Goal: Task Accomplishment & Management: Use online tool/utility

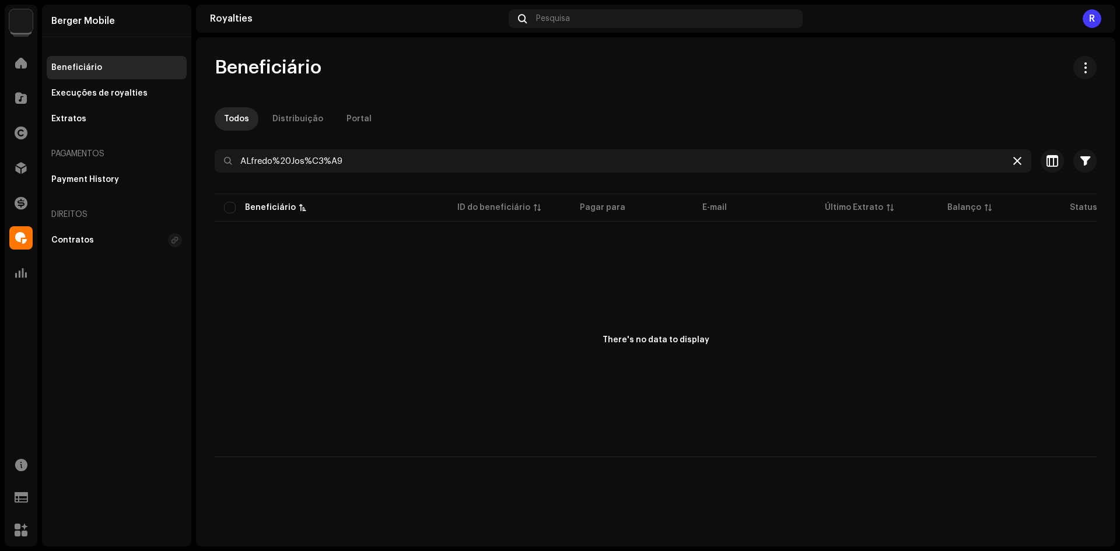
click at [1013, 158] on icon at bounding box center [1017, 160] width 8 height 9
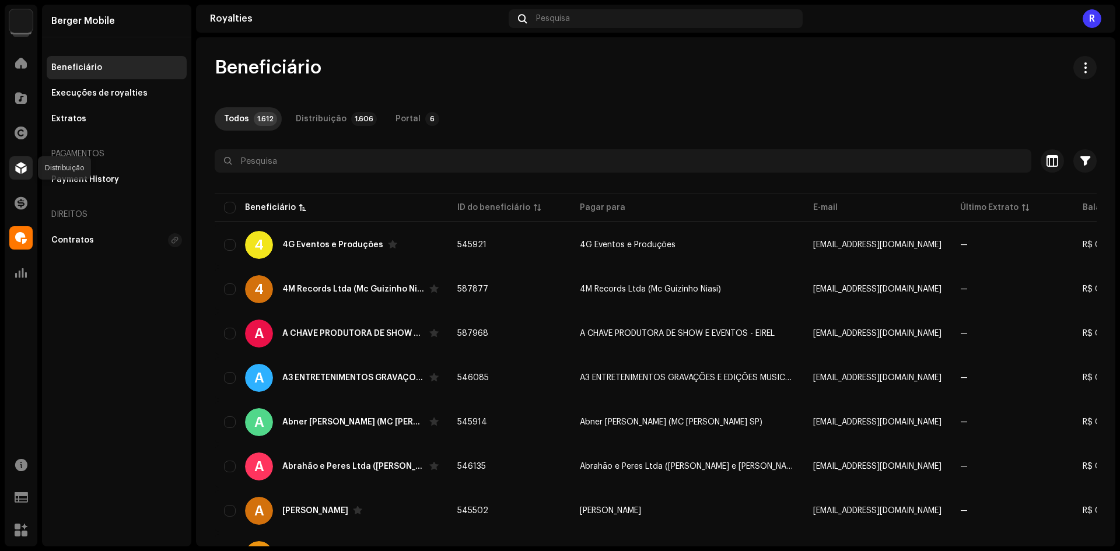
click at [26, 168] on span at bounding box center [21, 167] width 12 height 9
click at [20, 165] on span at bounding box center [21, 167] width 12 height 9
click at [26, 163] on span at bounding box center [21, 167] width 12 height 9
click at [25, 162] on div at bounding box center [20, 167] width 23 height 23
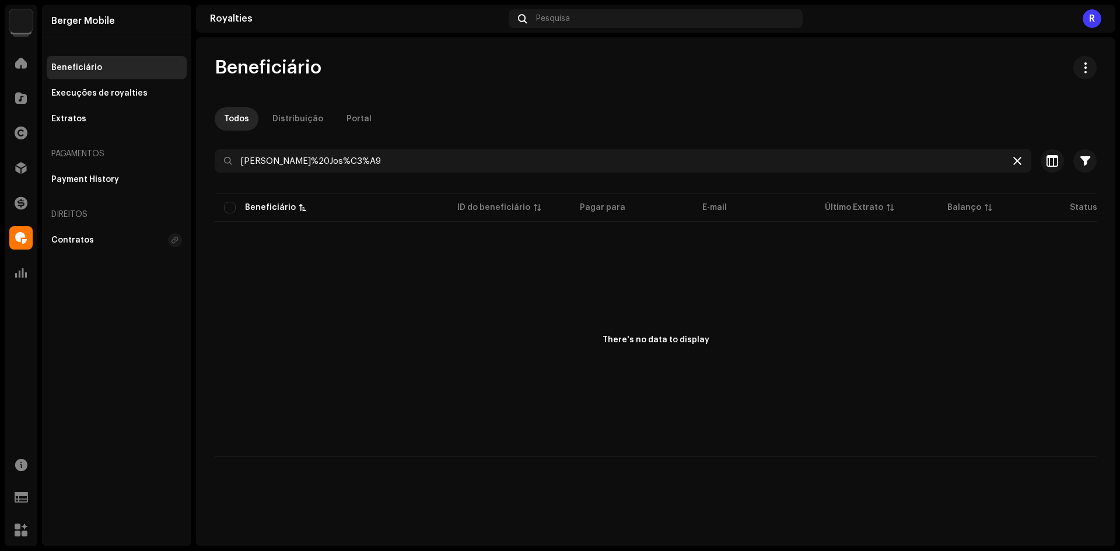
click at [1016, 163] on icon at bounding box center [1017, 160] width 8 height 9
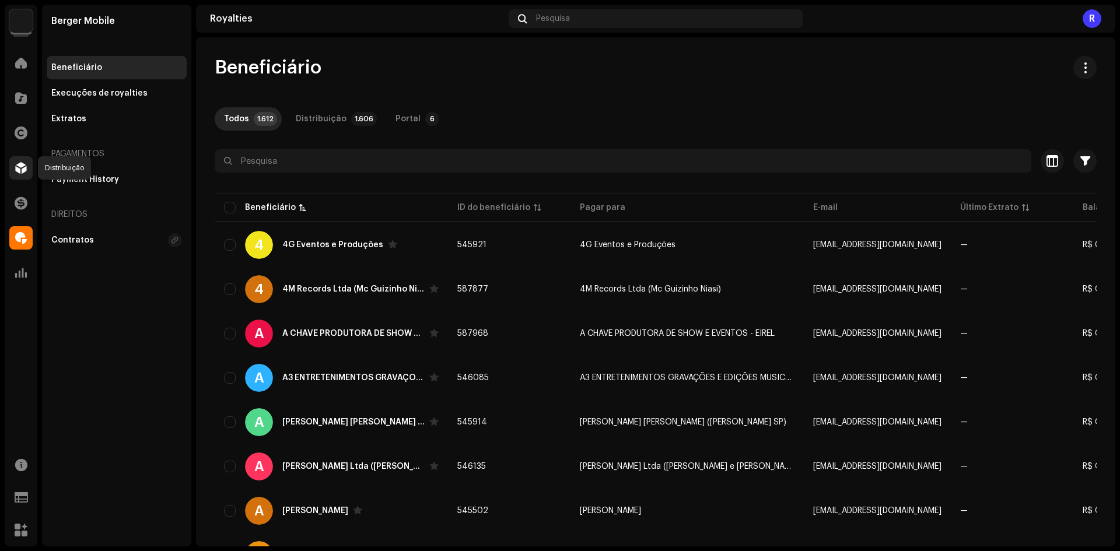
click at [26, 165] on span at bounding box center [21, 167] width 12 height 9
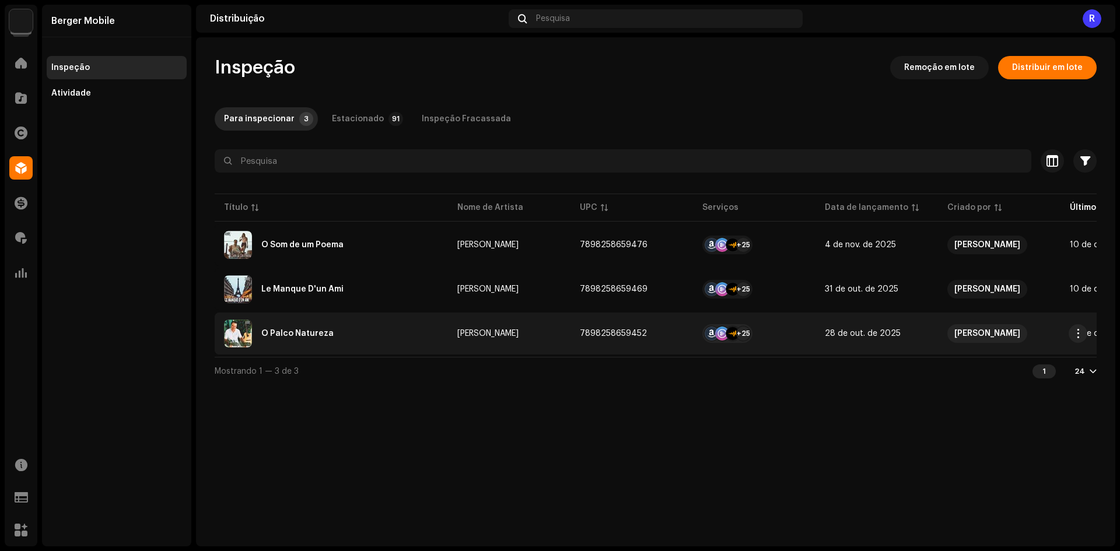
click at [296, 333] on div "O Palco Natureza" at bounding box center [297, 334] width 72 height 8
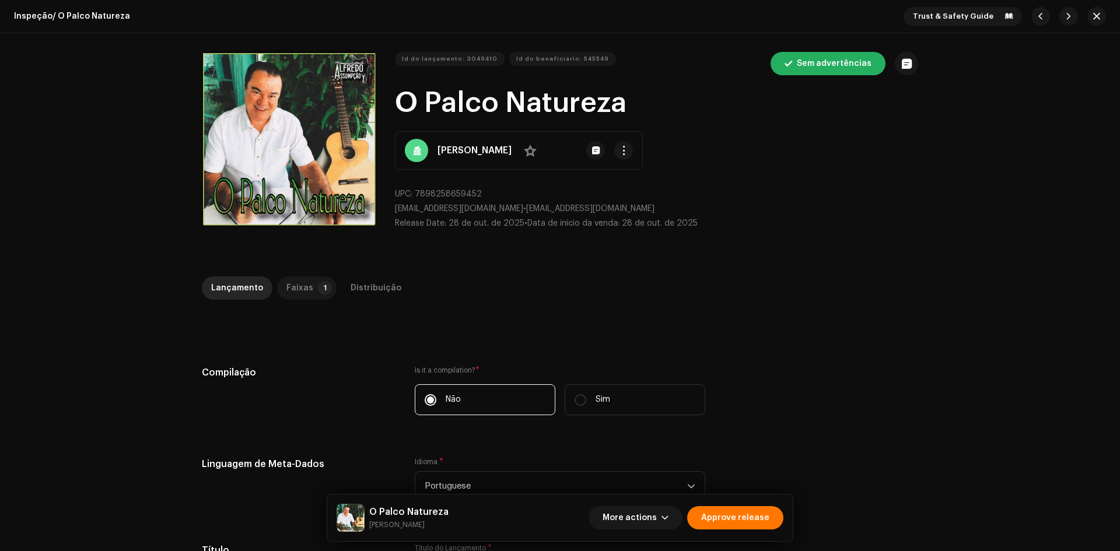
click at [324, 282] on p-tab "Faixas 1" at bounding box center [307, 288] width 60 height 23
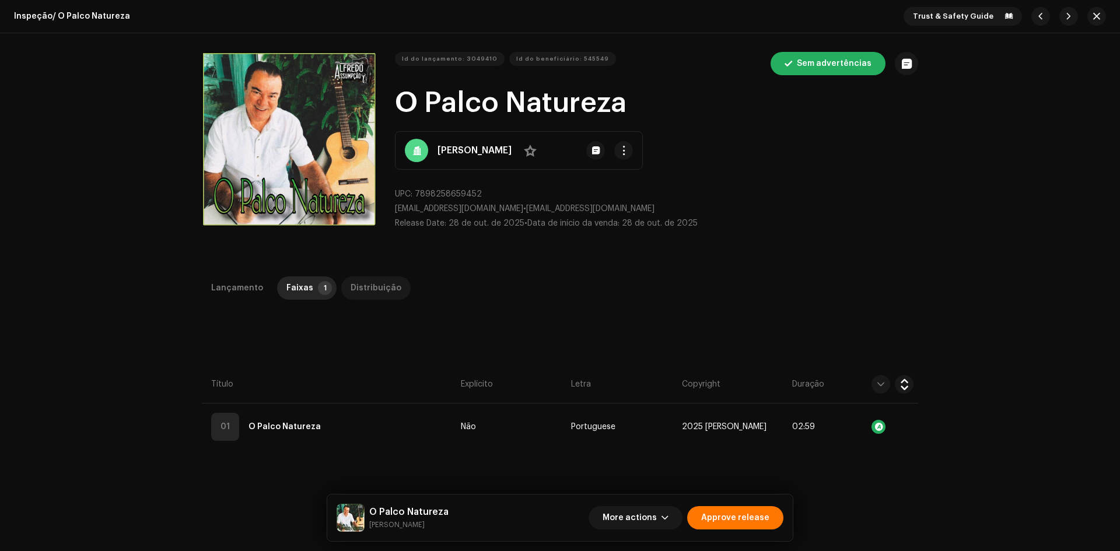
click at [386, 282] on div "Distribuição" at bounding box center [376, 288] width 51 height 23
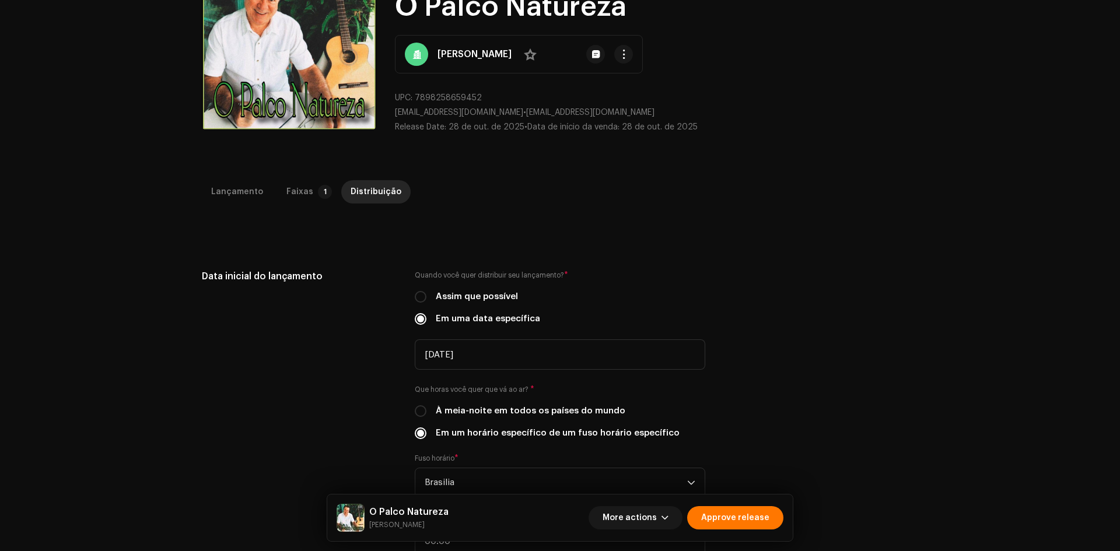
scroll to position [175, 0]
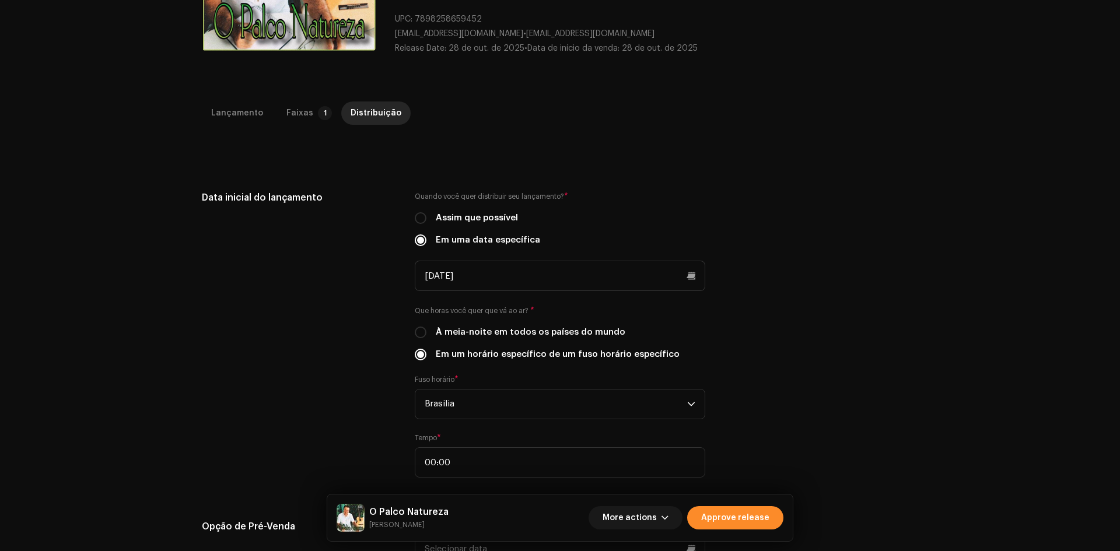
click at [724, 515] on span "Approve release" at bounding box center [735, 517] width 68 height 23
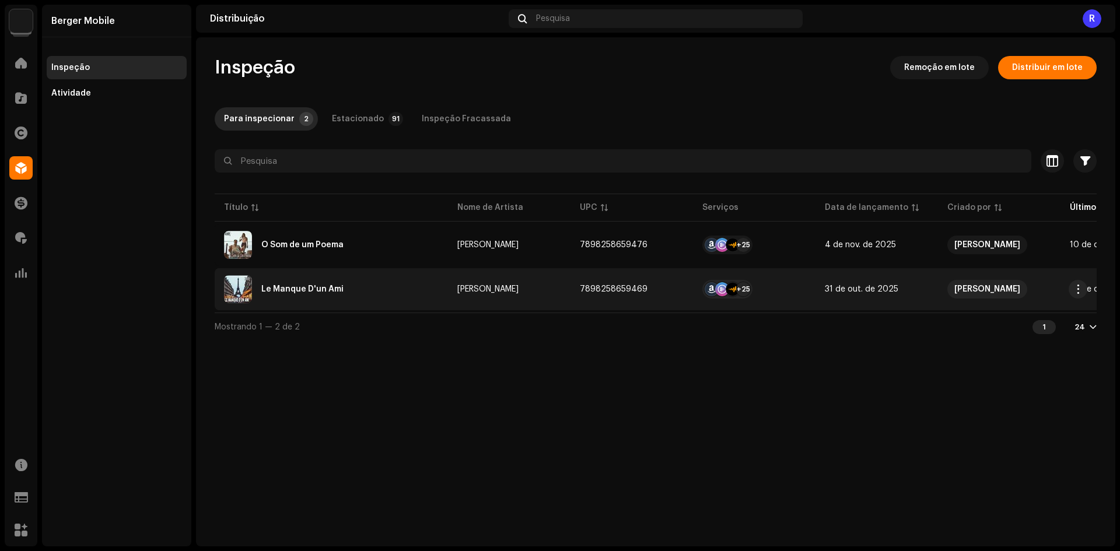
click at [306, 288] on div "Le Manque D'un Ami" at bounding box center [302, 289] width 82 height 8
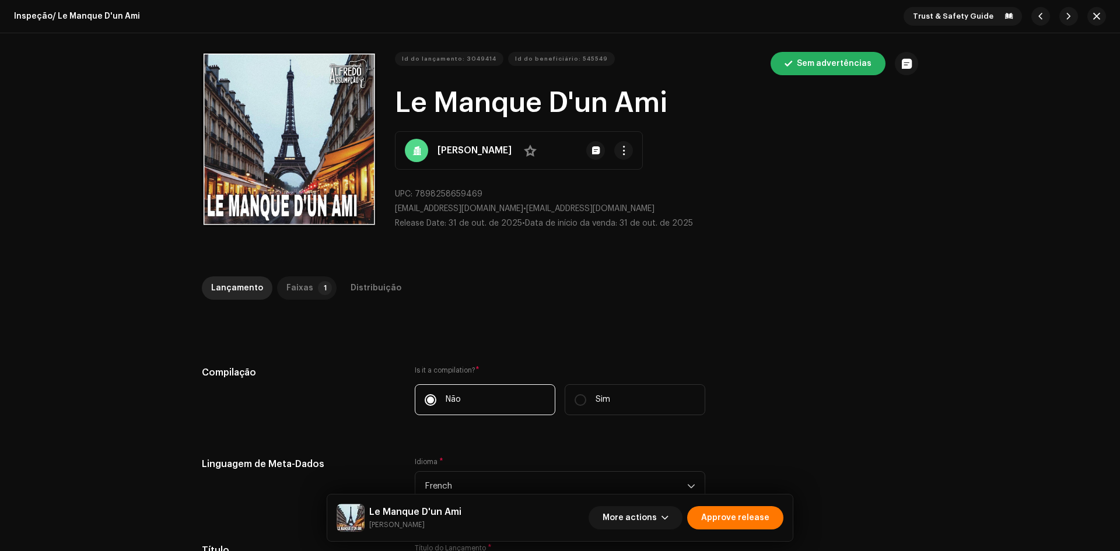
click at [303, 291] on div "Faixas" at bounding box center [299, 288] width 27 height 23
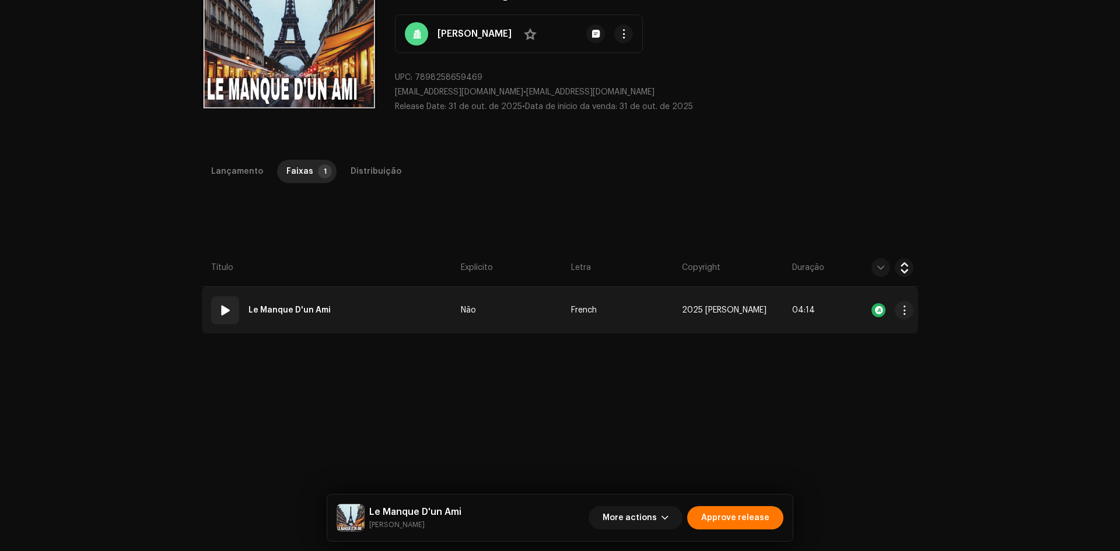
click at [391, 317] on td "01 Le Manque D'un Ami" at bounding box center [329, 310] width 254 height 47
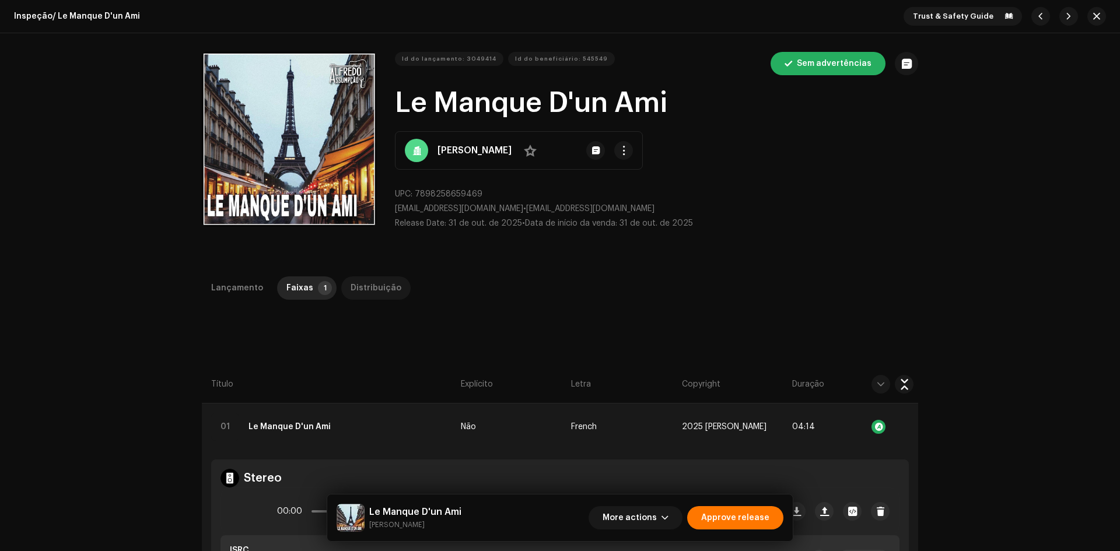
click at [365, 281] on div "Distribuição" at bounding box center [376, 288] width 51 height 23
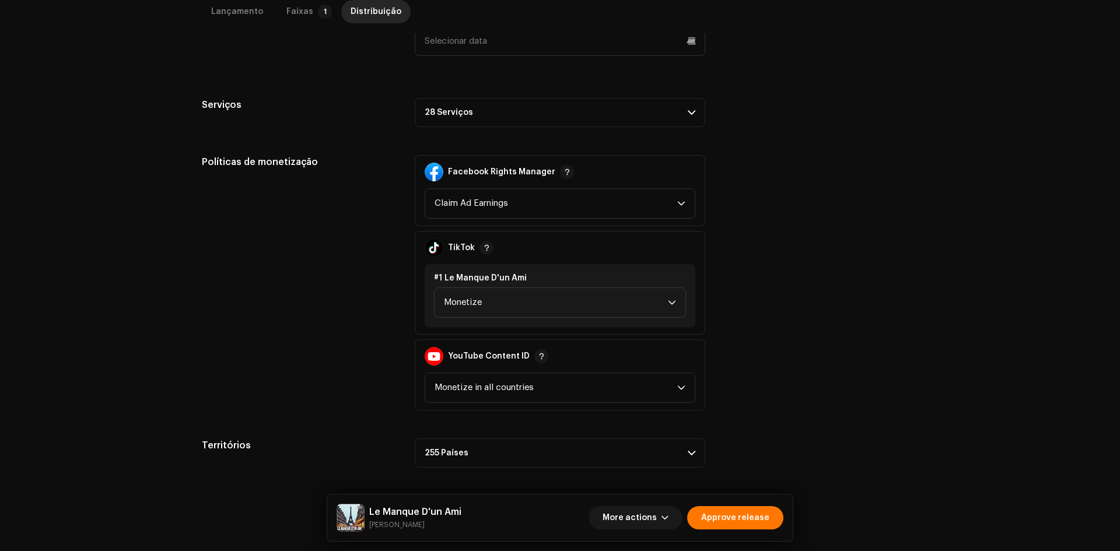
scroll to position [684, 0]
click at [738, 512] on span "Approve release" at bounding box center [735, 517] width 68 height 23
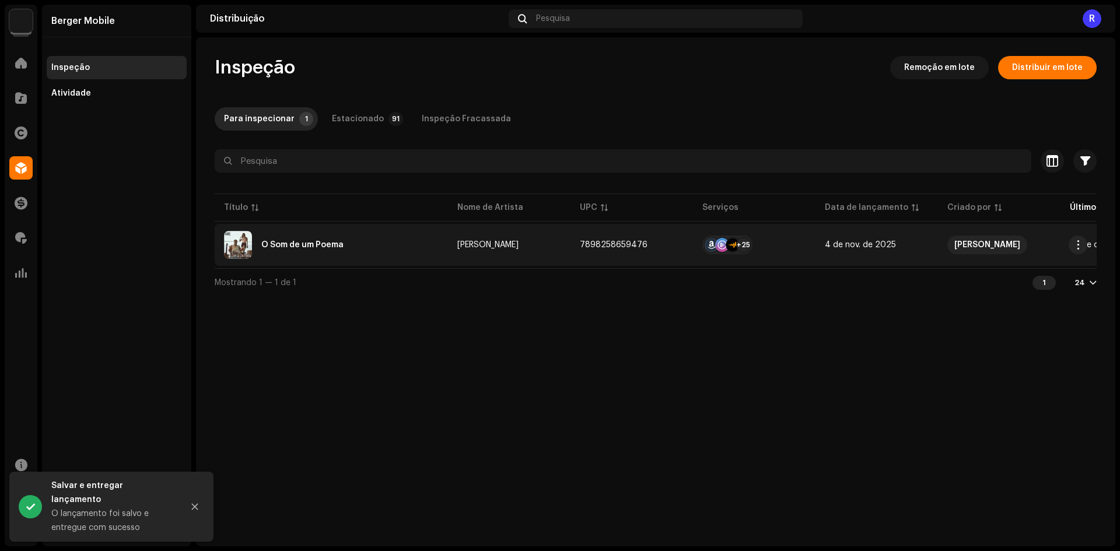
click at [341, 243] on div "O Som de um Poema" at bounding box center [302, 245] width 82 height 8
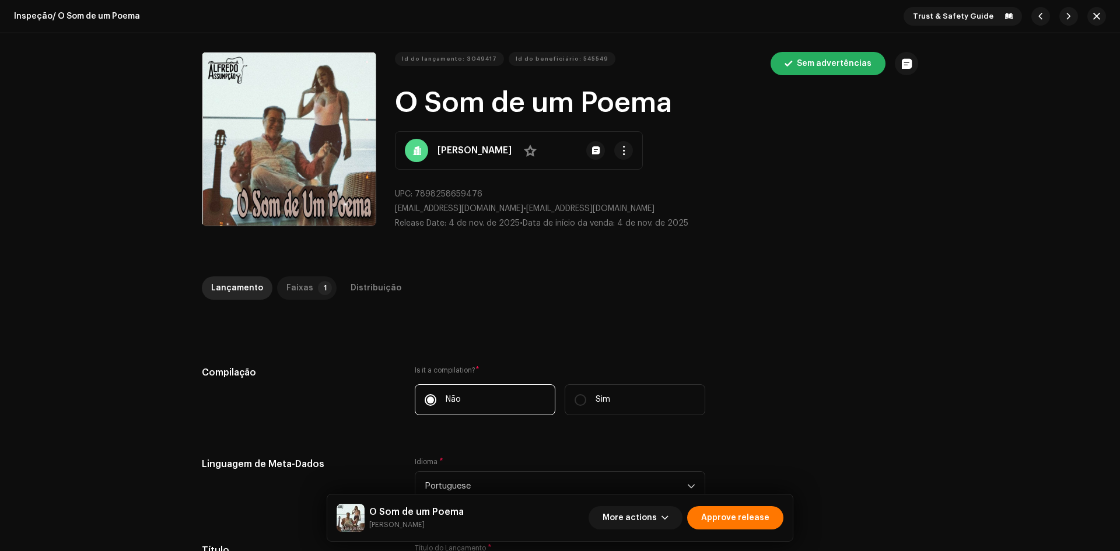
click at [307, 290] on p-tab "Faixas 1" at bounding box center [307, 288] width 60 height 23
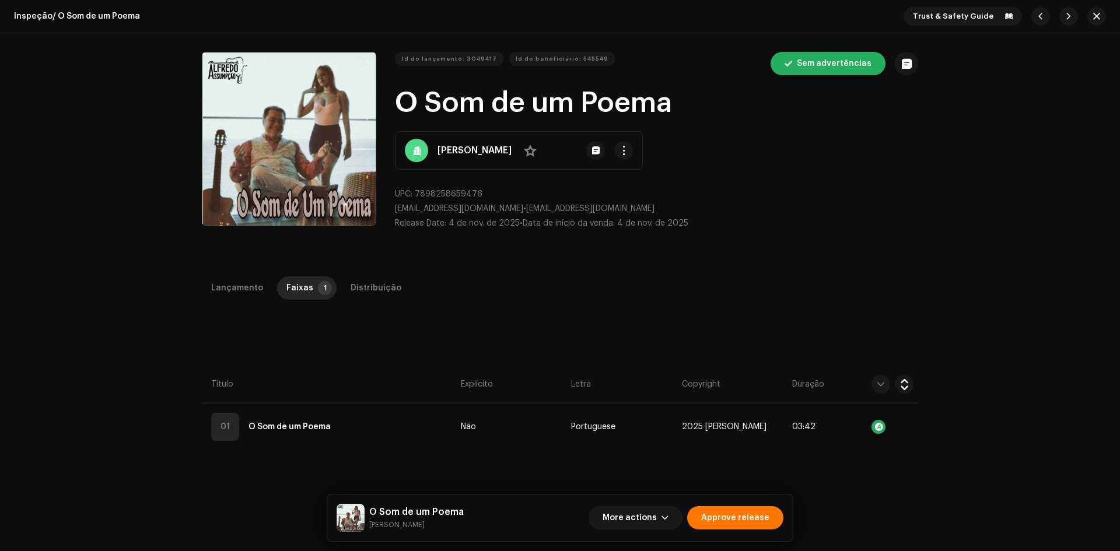
drag, startPoint x: 356, startPoint y: 426, endPoint x: 377, endPoint y: 400, distance: 32.8
click at [357, 426] on td "01 O Som de um Poema" at bounding box center [329, 427] width 254 height 47
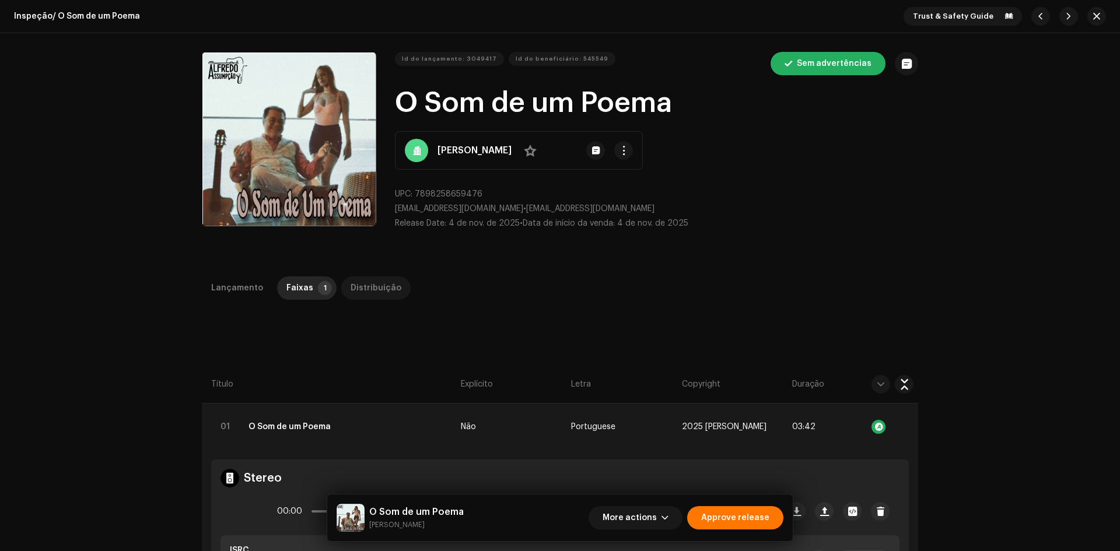
click at [369, 291] on div "Distribuição" at bounding box center [376, 288] width 51 height 23
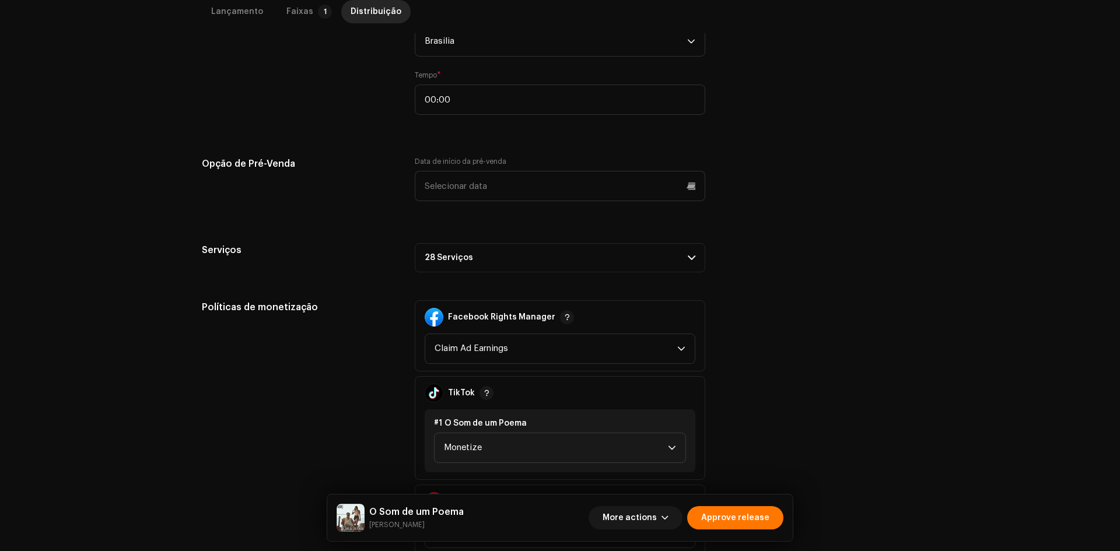
scroll to position [684, 0]
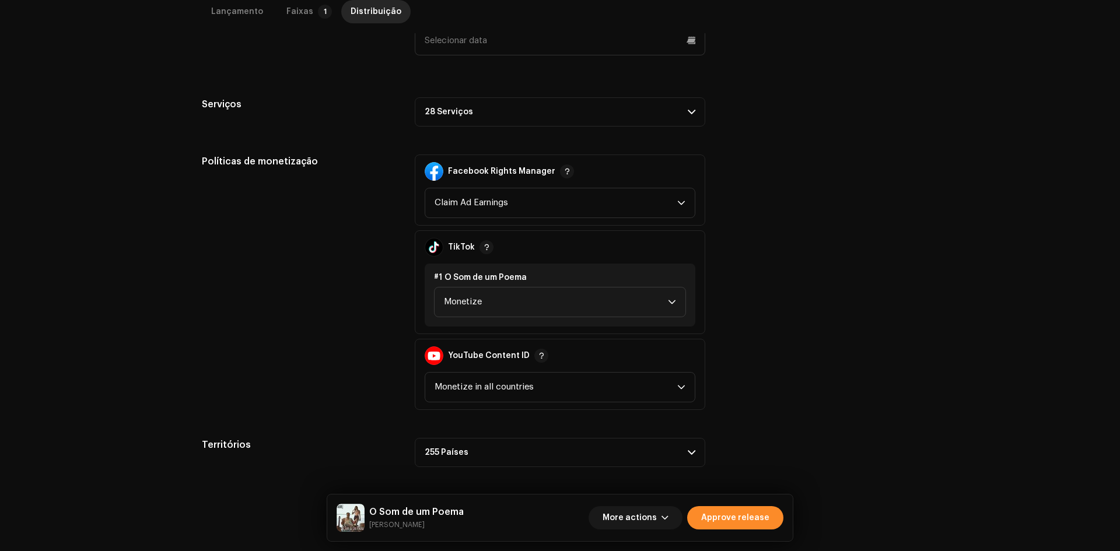
click at [713, 518] on span "Approve release" at bounding box center [735, 517] width 68 height 23
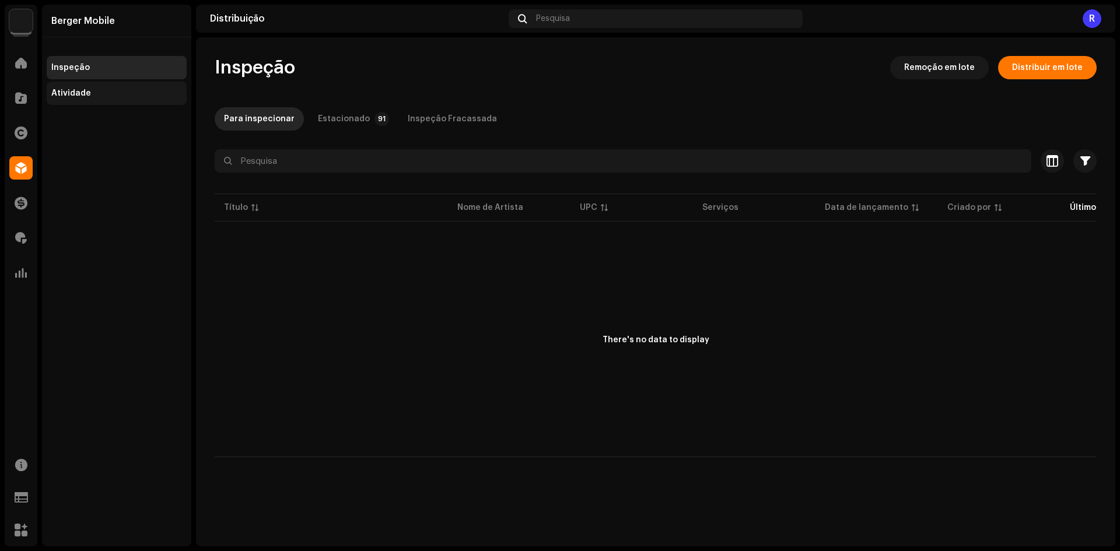
click at [166, 90] on div "Atividade" at bounding box center [116, 93] width 131 height 9
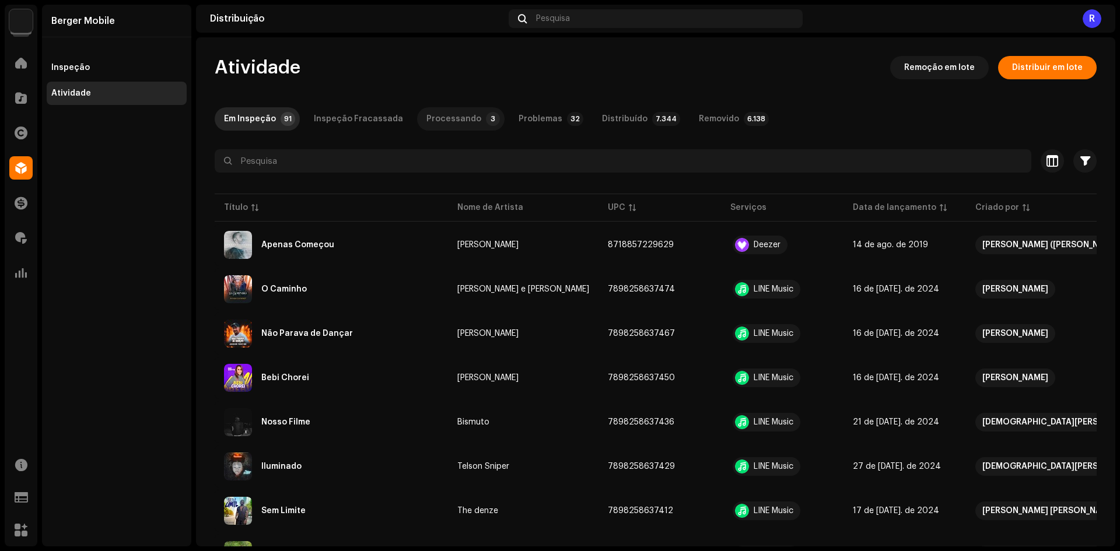
click at [461, 113] on div "Processando" at bounding box center [453, 118] width 55 height 23
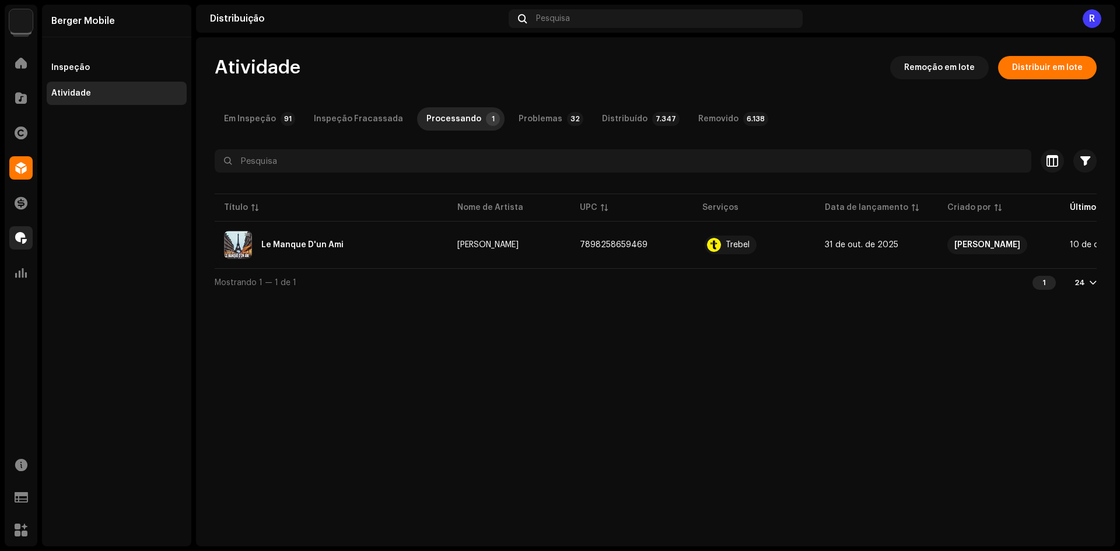
click at [25, 234] on span at bounding box center [21, 237] width 12 height 9
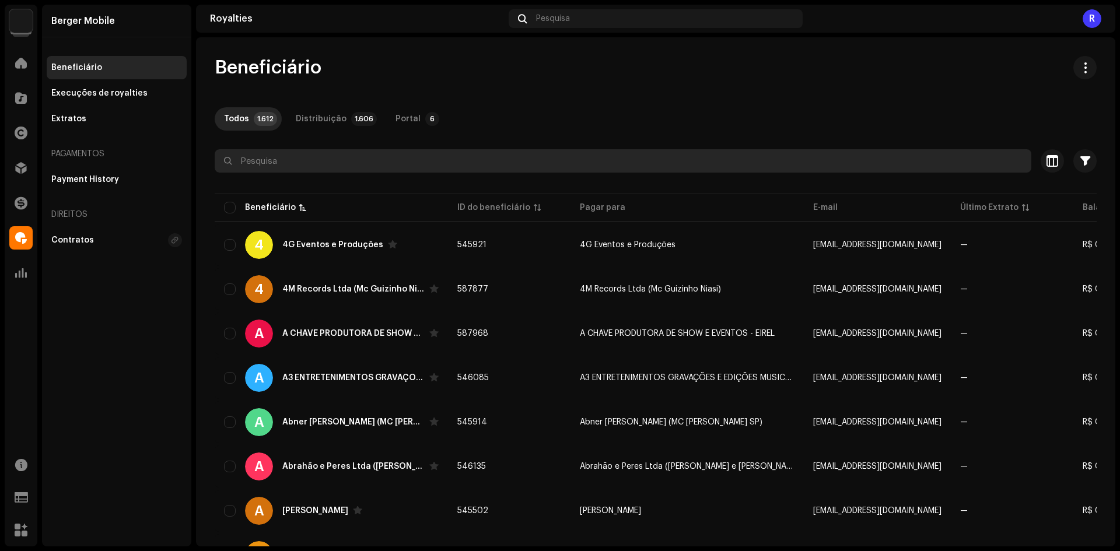
click at [471, 162] on input "text" at bounding box center [623, 160] width 817 height 23
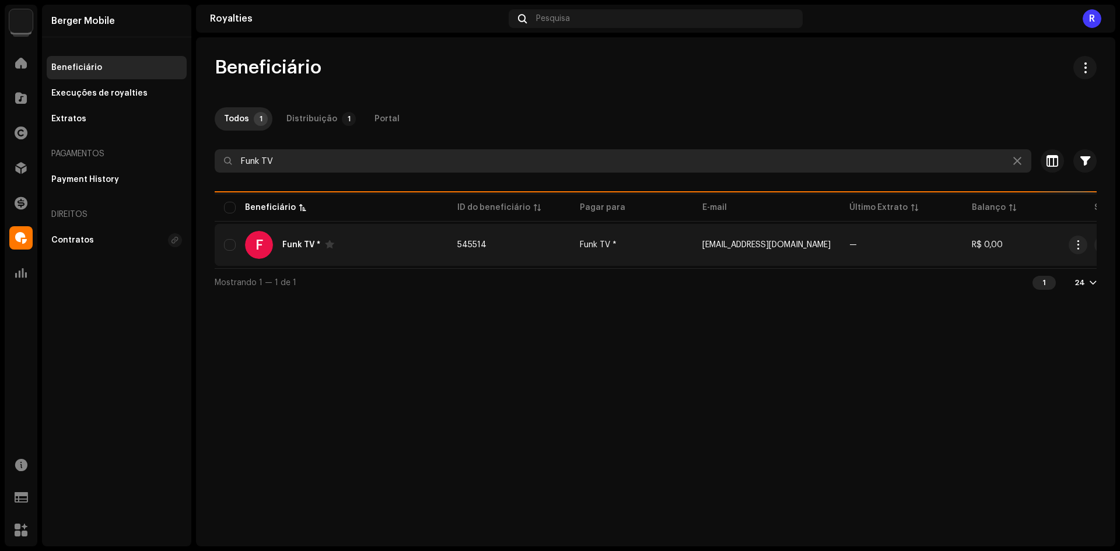
type input "Funk TV"
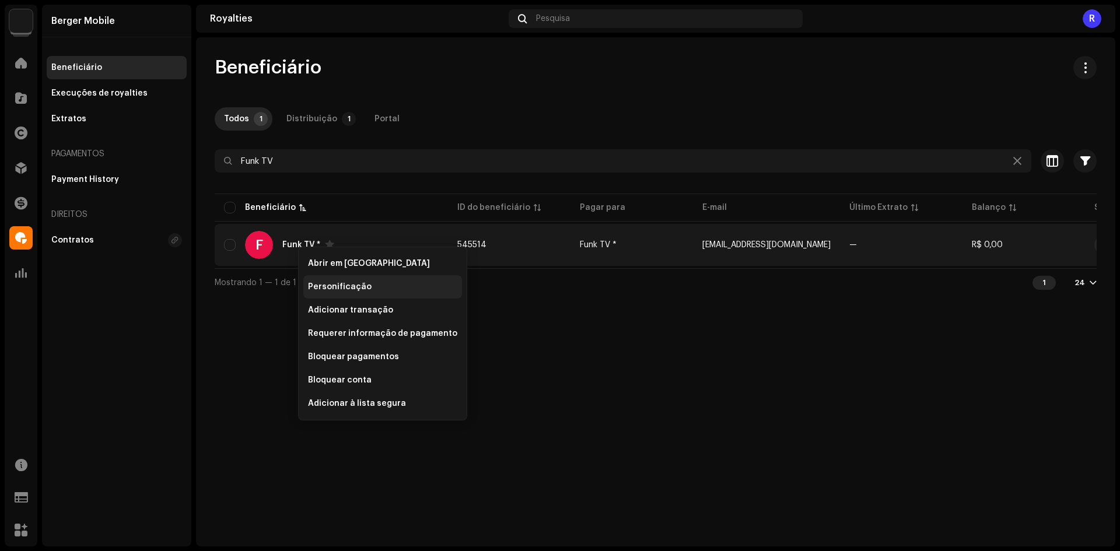
click at [317, 282] on span "Personificação" at bounding box center [340, 286] width 64 height 9
